Goal: Transaction & Acquisition: Download file/media

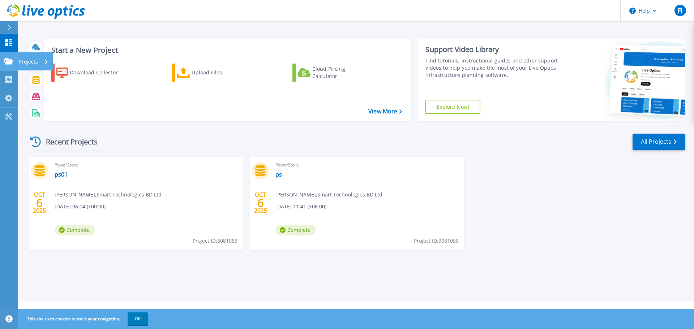
click at [0, 55] on link "Projects Projects" at bounding box center [9, 61] width 18 height 18
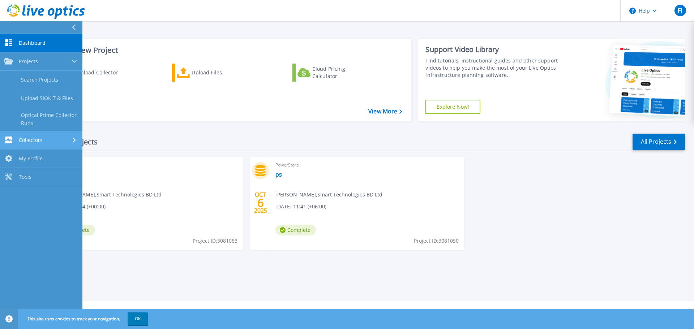
click at [26, 134] on link "Collectors Collectors" at bounding box center [41, 140] width 82 height 18
click at [35, 132] on span "My Profile" at bounding box center [31, 135] width 24 height 7
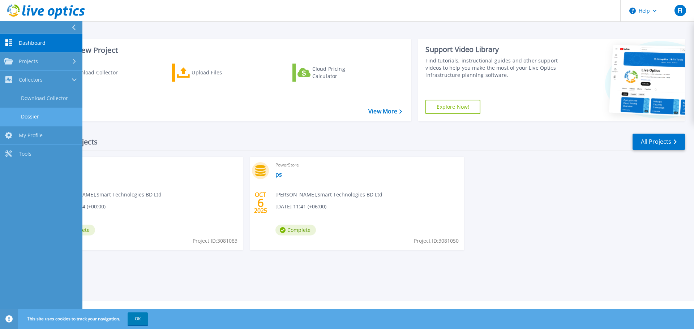
click at [32, 113] on link "Dossier" at bounding box center [41, 117] width 82 height 18
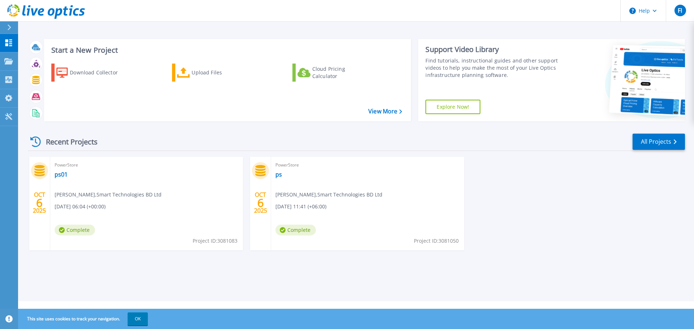
click at [353, 301] on html "Help FI End User Faysal Iqbal faysal.iqbal@smartbd.com Smart Technologies BD Lt…" at bounding box center [347, 150] width 694 height 301
click at [8, 25] on icon at bounding box center [9, 28] width 4 height 6
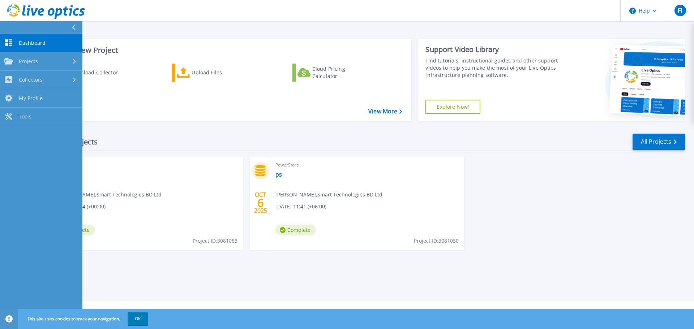
click at [39, 42] on span "Dashboard" at bounding box center [32, 43] width 27 height 7
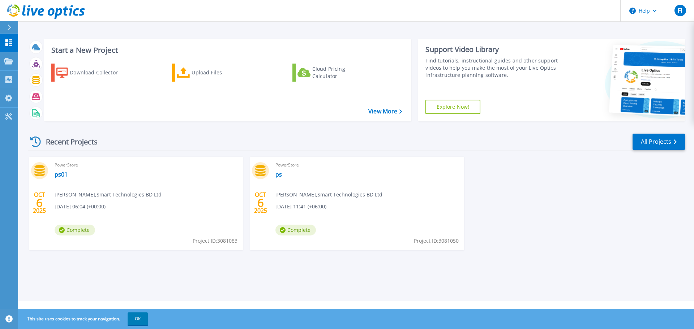
click at [8, 26] on icon at bounding box center [9, 28] width 4 height 6
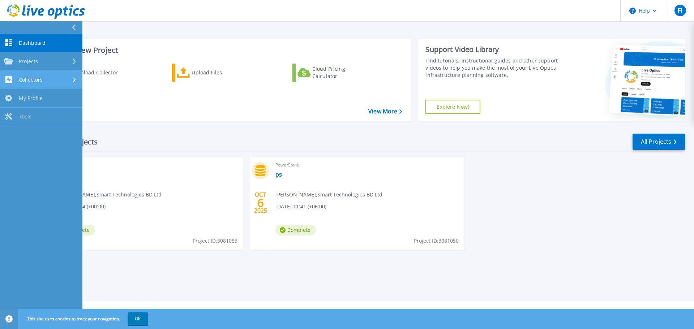
click at [21, 76] on link "Collectors Collectors" at bounding box center [41, 80] width 82 height 18
click at [50, 95] on link "Download Collector" at bounding box center [41, 98] width 82 height 18
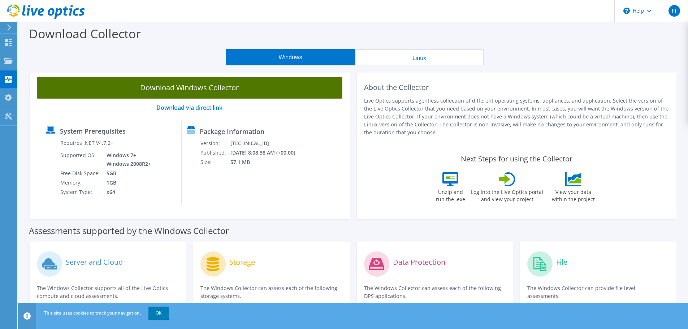
click at [210, 89] on link "Download Windows Collector" at bounding box center [190, 88] width 306 height 22
